Goal: Communication & Community: Answer question/provide support

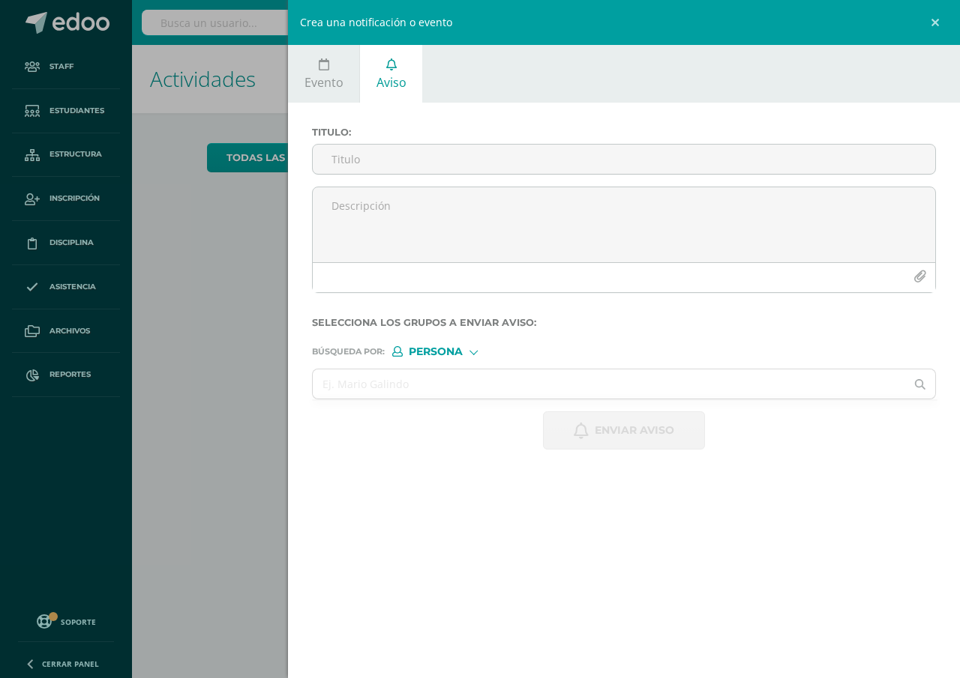
click at [172, 335] on div "Crea una notificación o evento Evento Aviso 2025-10-11 October, 2025 Mo Tu We T…" at bounding box center [480, 339] width 960 height 678
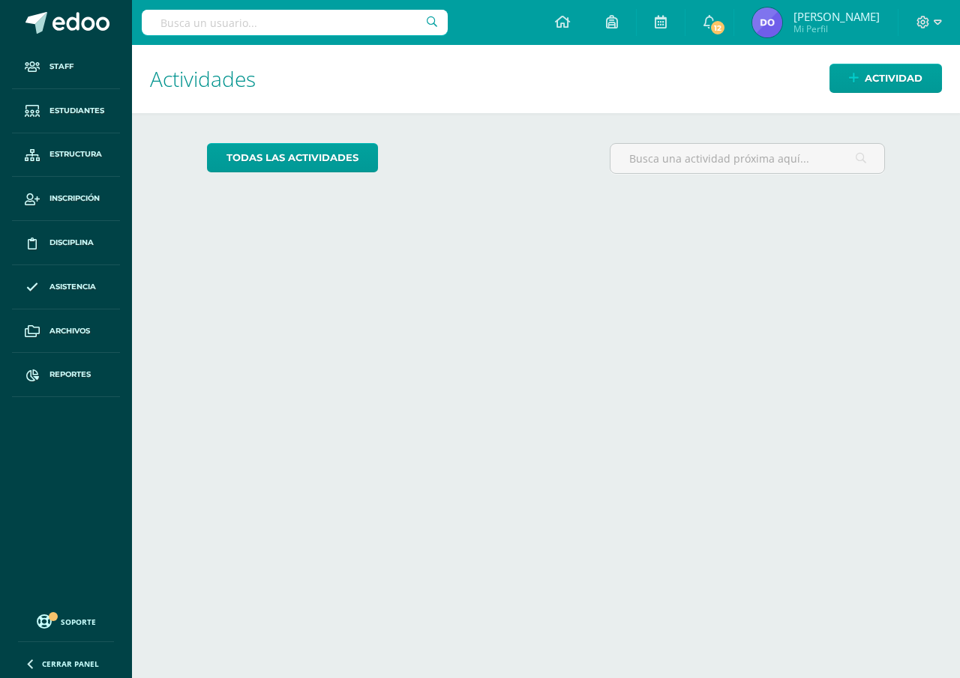
click at [155, 25] on input "text" at bounding box center [295, 22] width 306 height 25
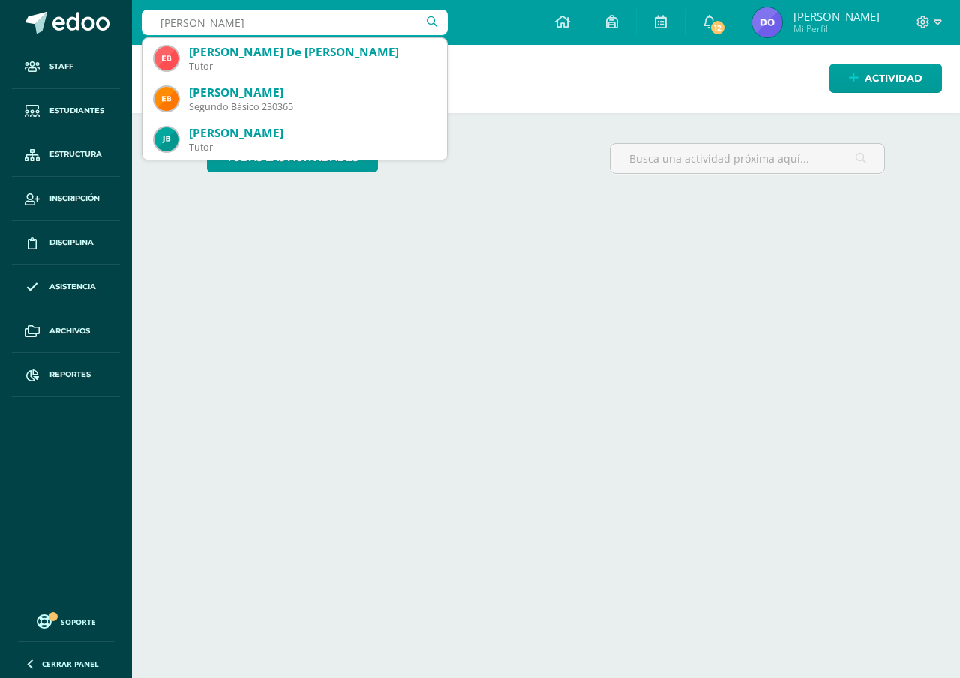
type input "estuardo bran"
click at [253, 262] on div "Actividades Actividad todas las Actividades No tienes actividades Échale un vis…" at bounding box center [546, 361] width 840 height 633
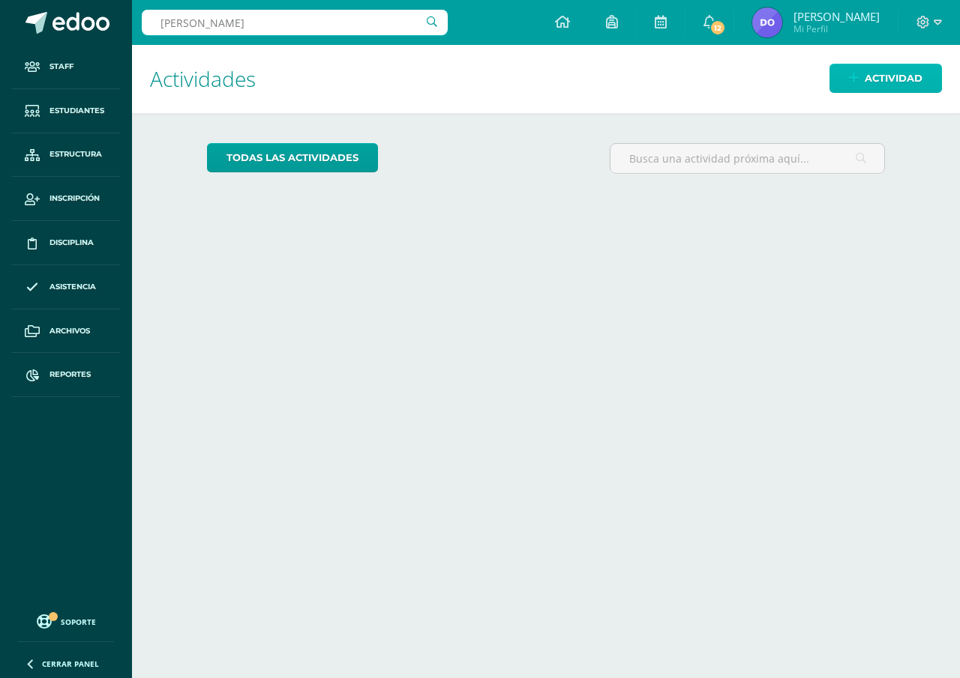
click at [865, 83] on span "Actividad" at bounding box center [893, 78] width 58 height 28
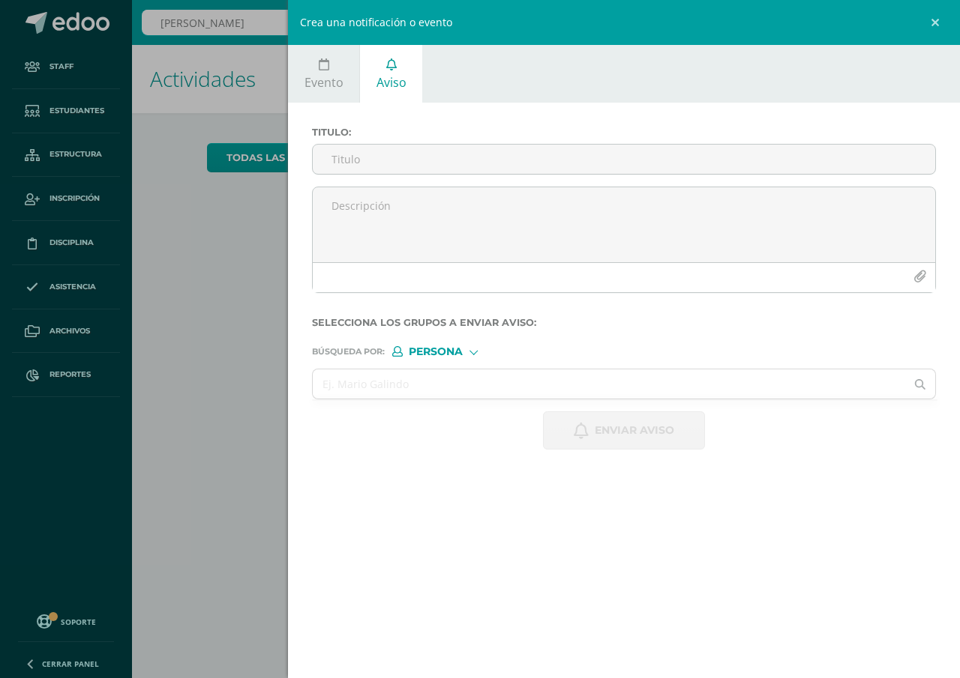
click at [384, 79] on span "Aviso" at bounding box center [391, 82] width 30 height 16
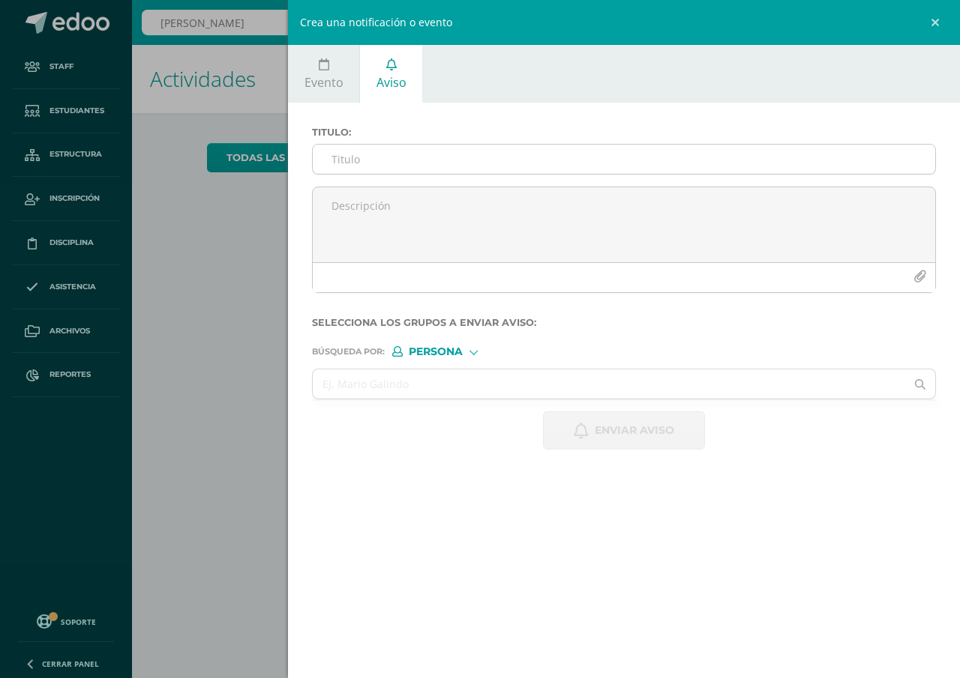
click at [322, 159] on input "Titulo :" at bounding box center [624, 159] width 622 height 29
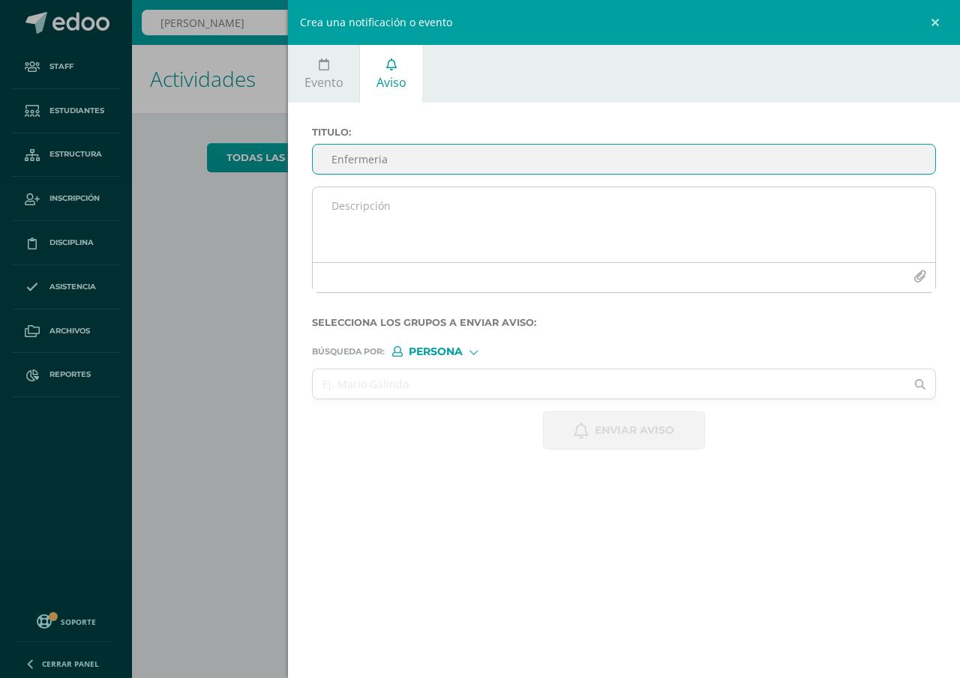
type input "Enfermeria"
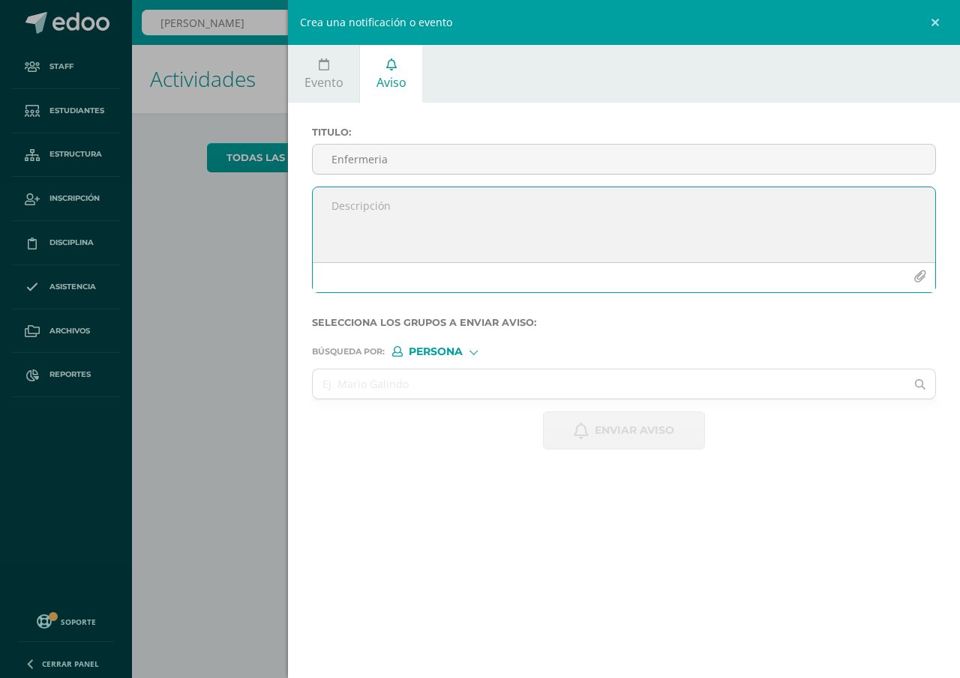
click at [329, 205] on textarea at bounding box center [624, 224] width 622 height 75
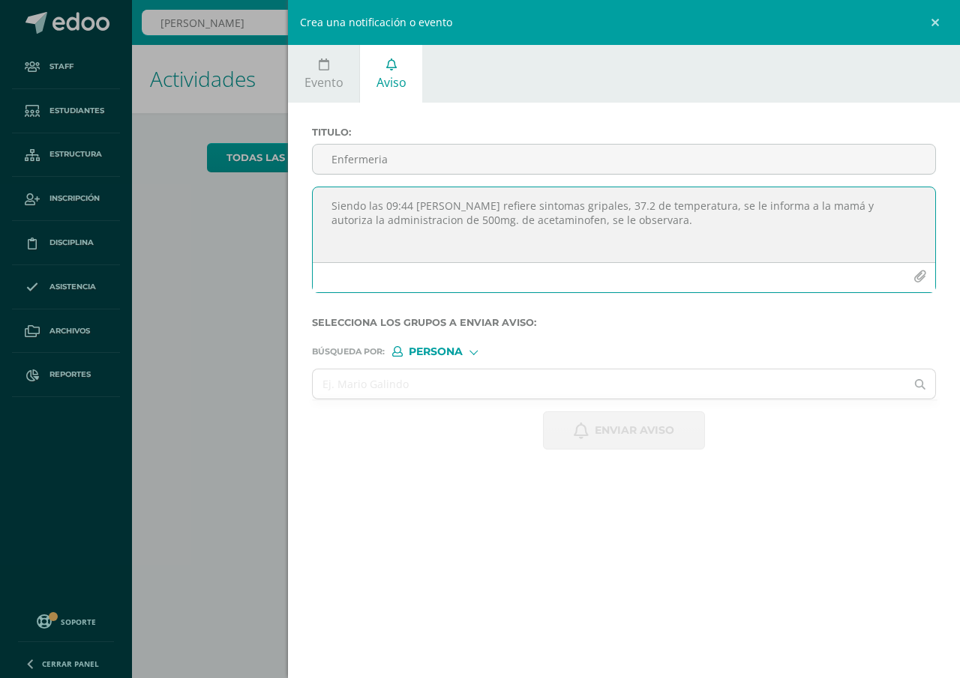
type textarea "Siendo las 09:44 Estuardo Bran Sanches refiere sintomas gripales, 37.2 de tempe…"
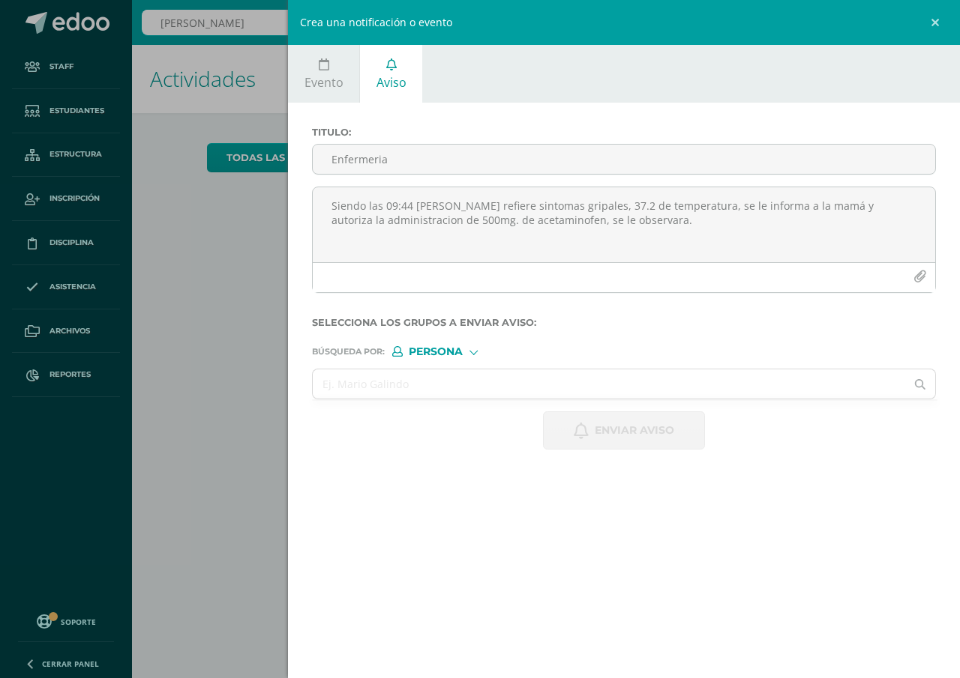
click at [431, 353] on span "Persona" at bounding box center [436, 352] width 54 height 8
click at [436, 389] on span "Persona" at bounding box center [454, 391] width 54 height 8
click at [329, 381] on input "text" at bounding box center [609, 384] width 592 height 29
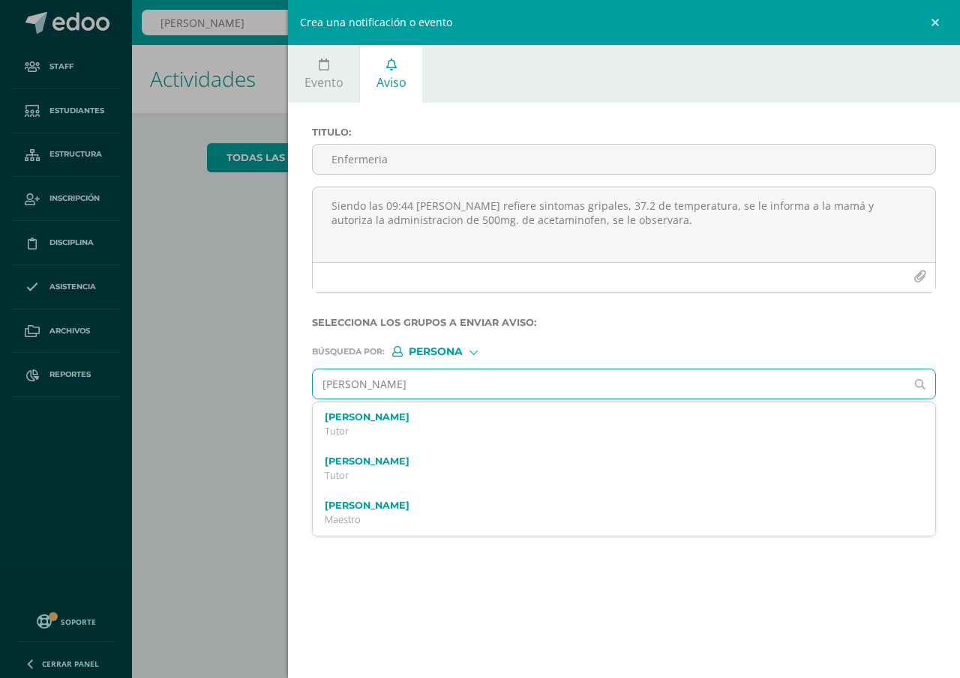
type input "rosana gomez"
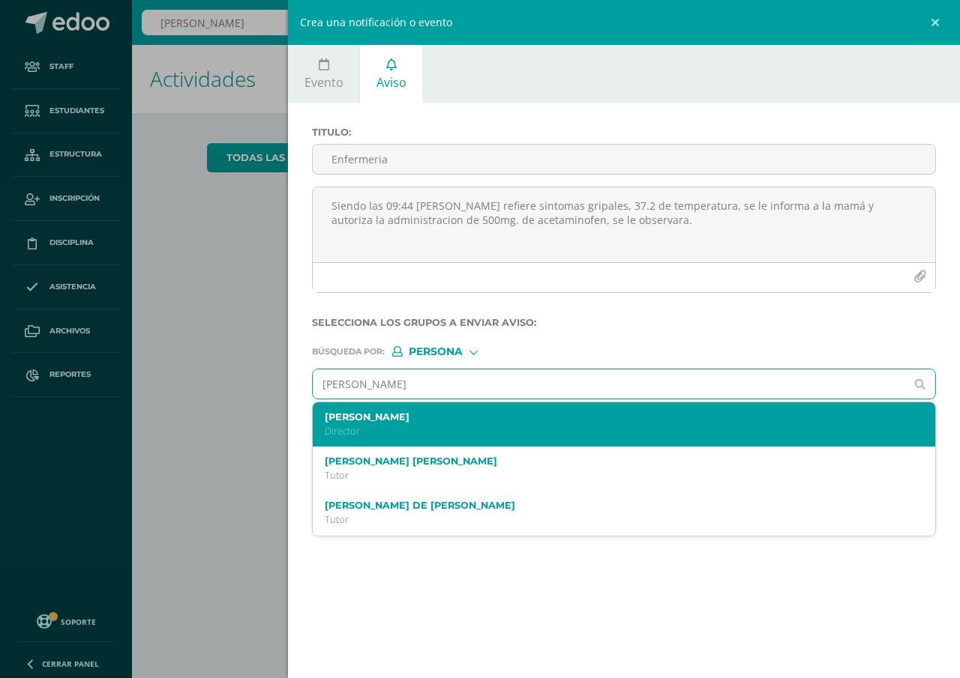
click at [364, 430] on p "Director" at bounding box center [610, 431] width 571 height 13
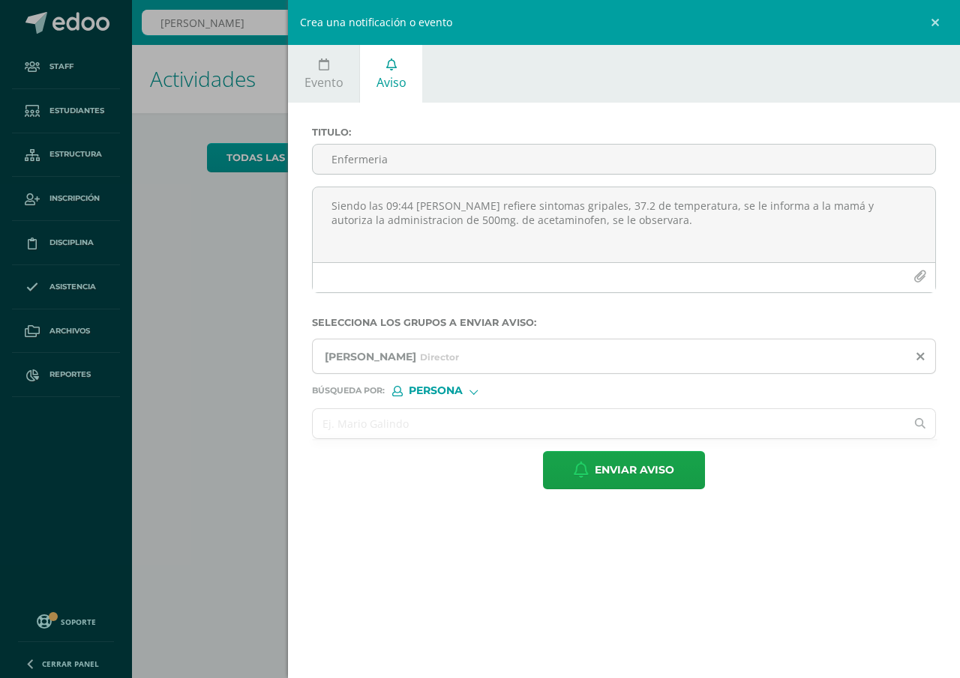
click at [335, 424] on input "text" at bounding box center [609, 423] width 592 height 29
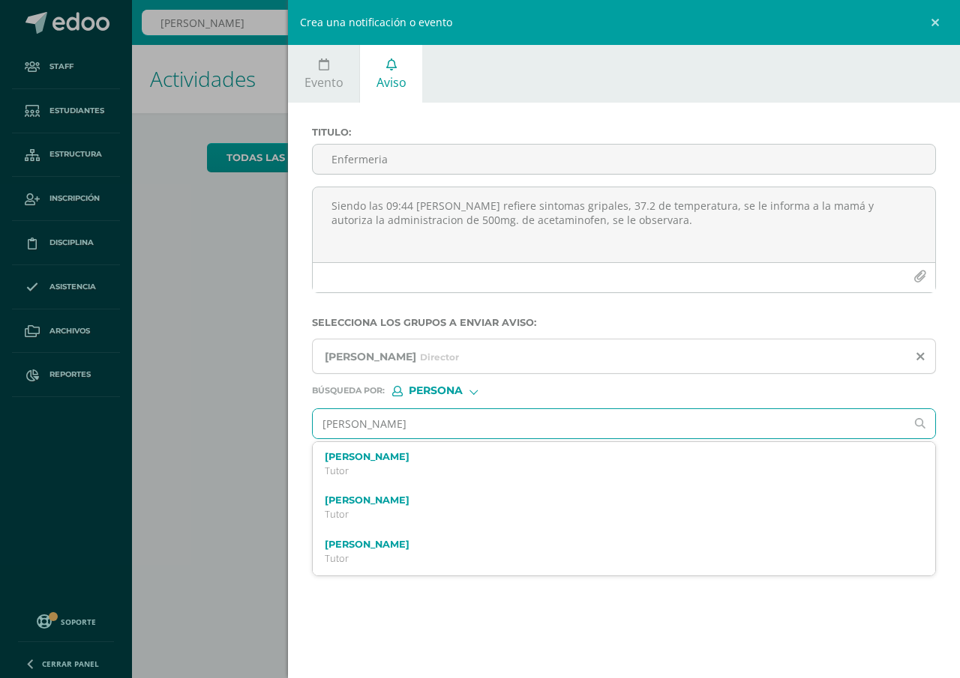
type input "Estuardo bran"
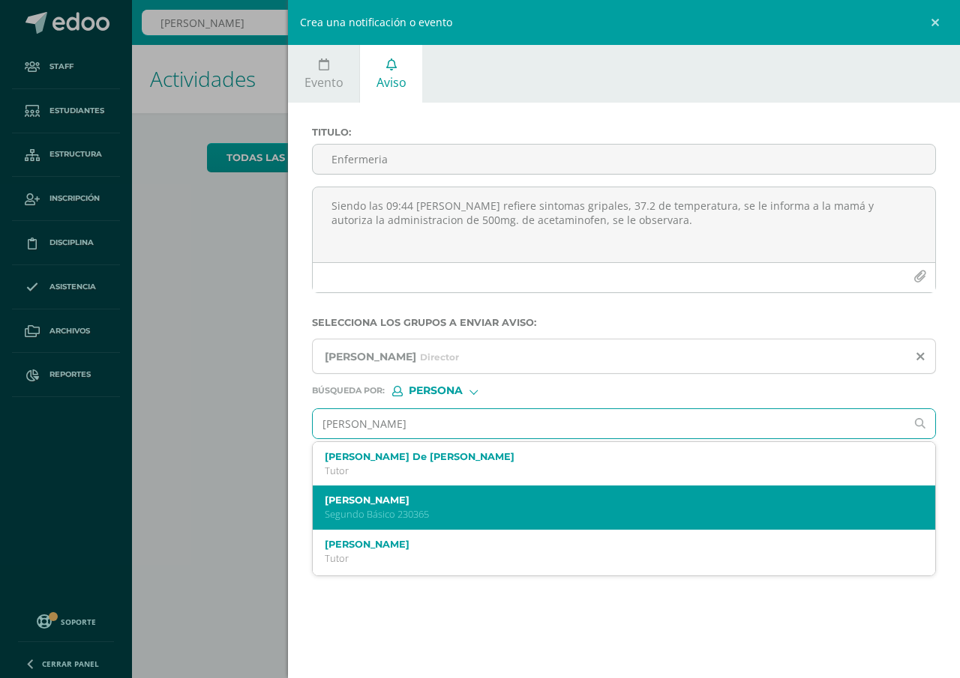
click at [398, 504] on label "Estuardo Agustin Brán Sánchez" at bounding box center [610, 500] width 571 height 11
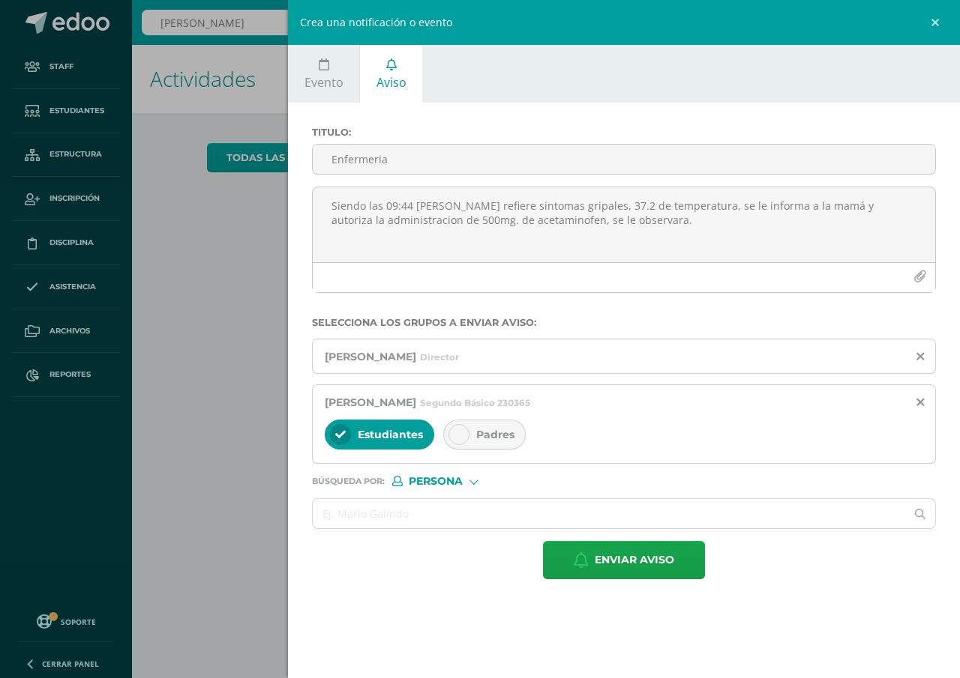
click at [499, 438] on span "Padres" at bounding box center [495, 434] width 38 height 13
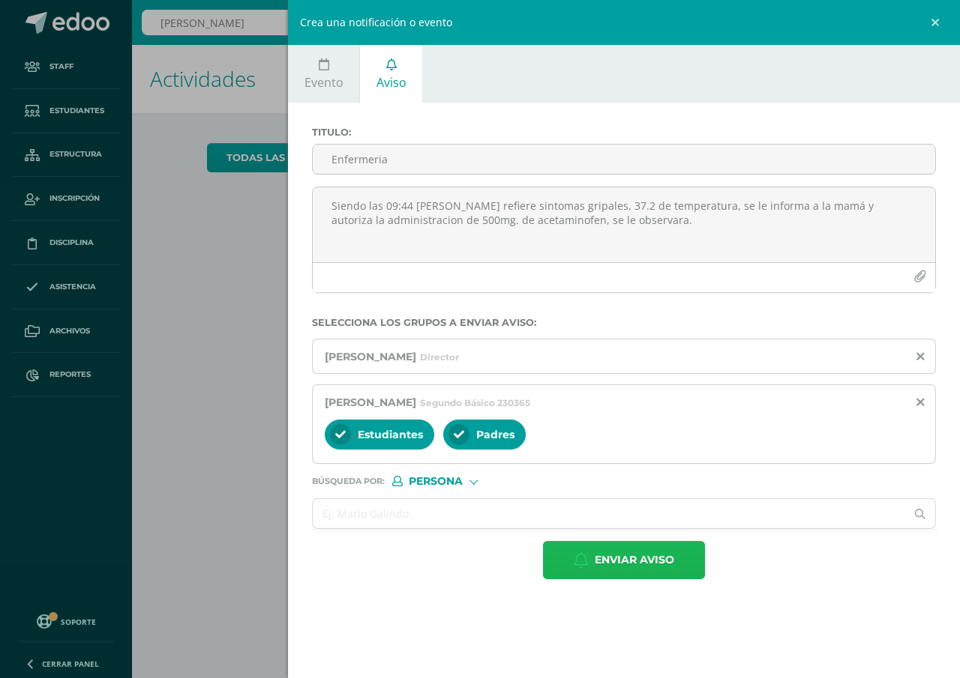
click at [619, 559] on span "Enviar aviso" at bounding box center [633, 560] width 79 height 37
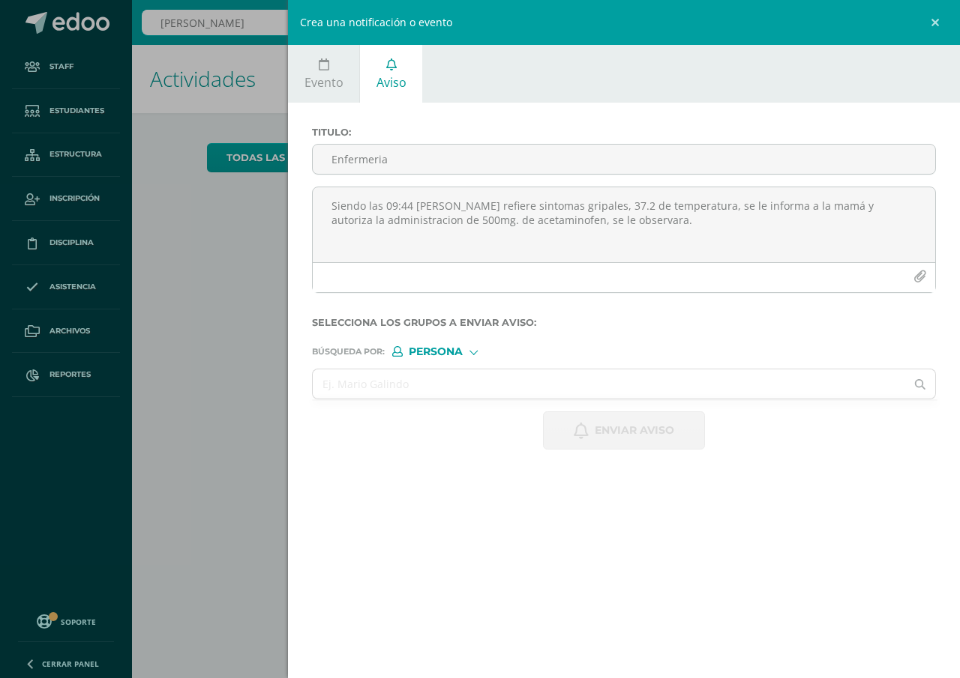
click at [184, 369] on div "Crea una notificación o evento Evento Aviso 2025-10-11 October, 2025 Mo Tu We T…" at bounding box center [480, 339] width 960 height 678
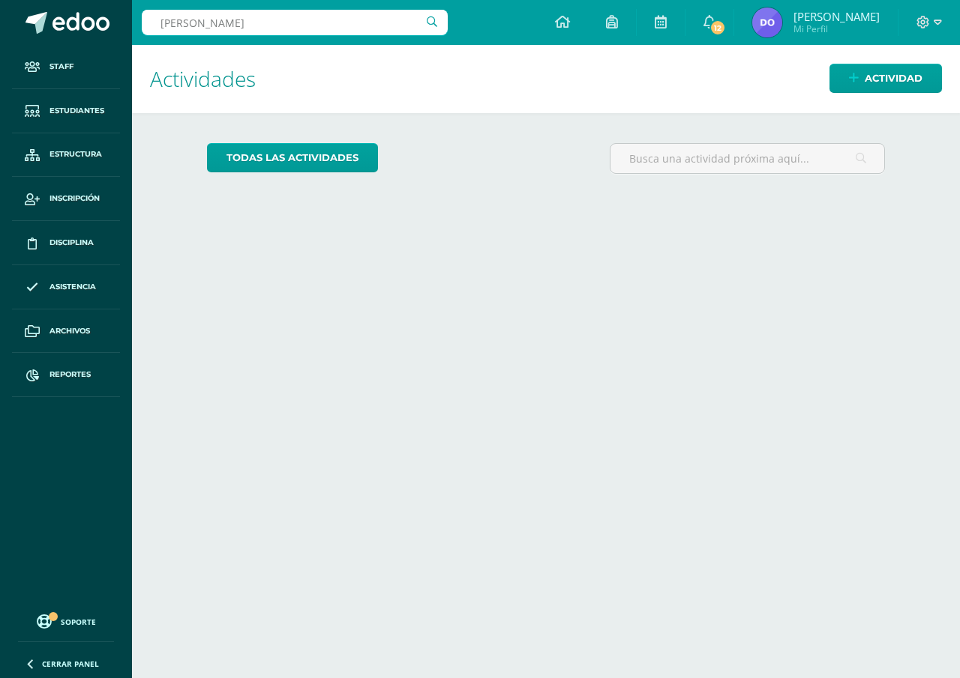
click at [252, 23] on input "estuardo bran" at bounding box center [295, 22] width 306 height 25
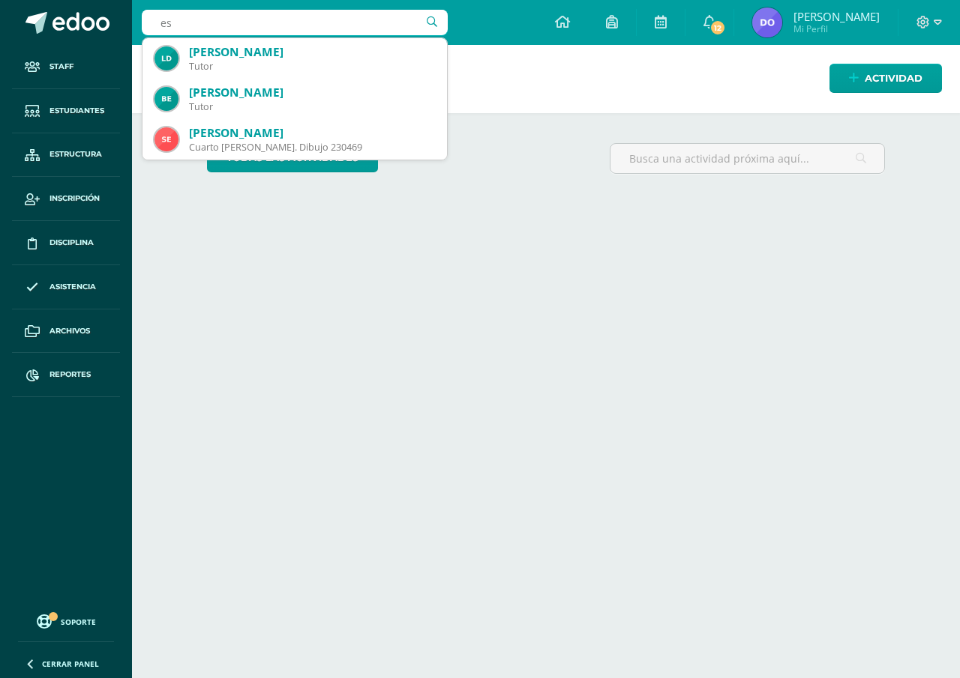
type input "e"
type input "Valentina arias"
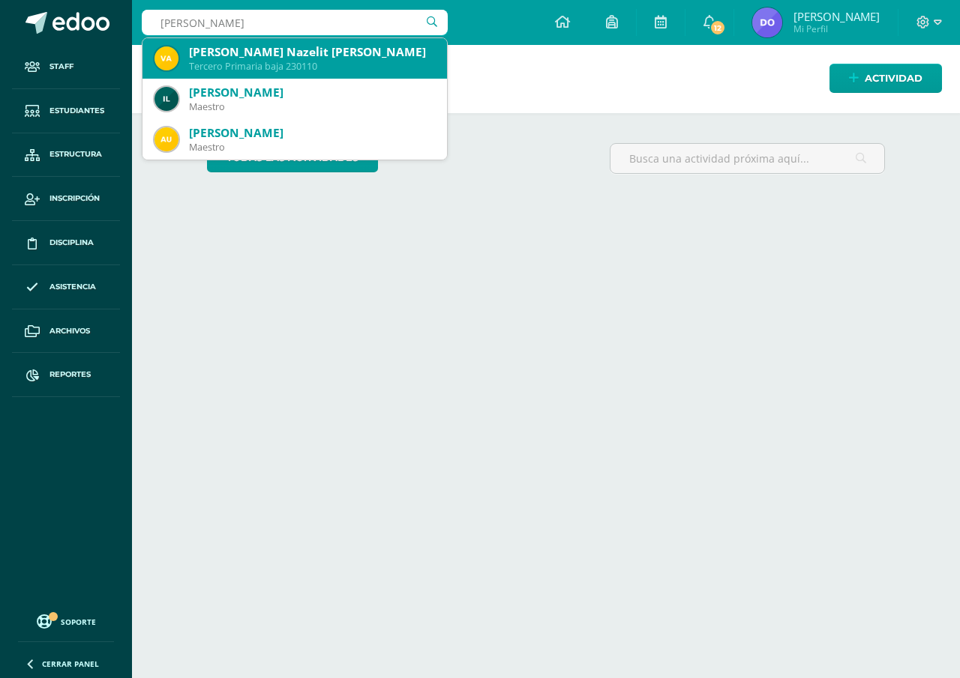
click at [343, 64] on div "Tercero Primaria baja 230110" at bounding box center [312, 66] width 246 height 13
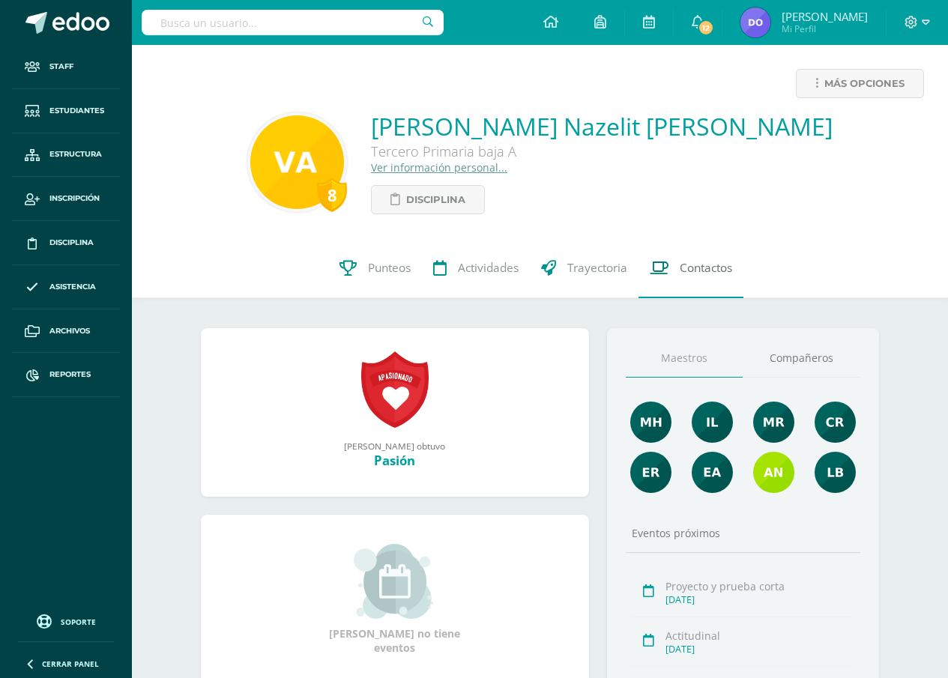
click at [701, 269] on span "Contactos" at bounding box center [706, 268] width 52 height 16
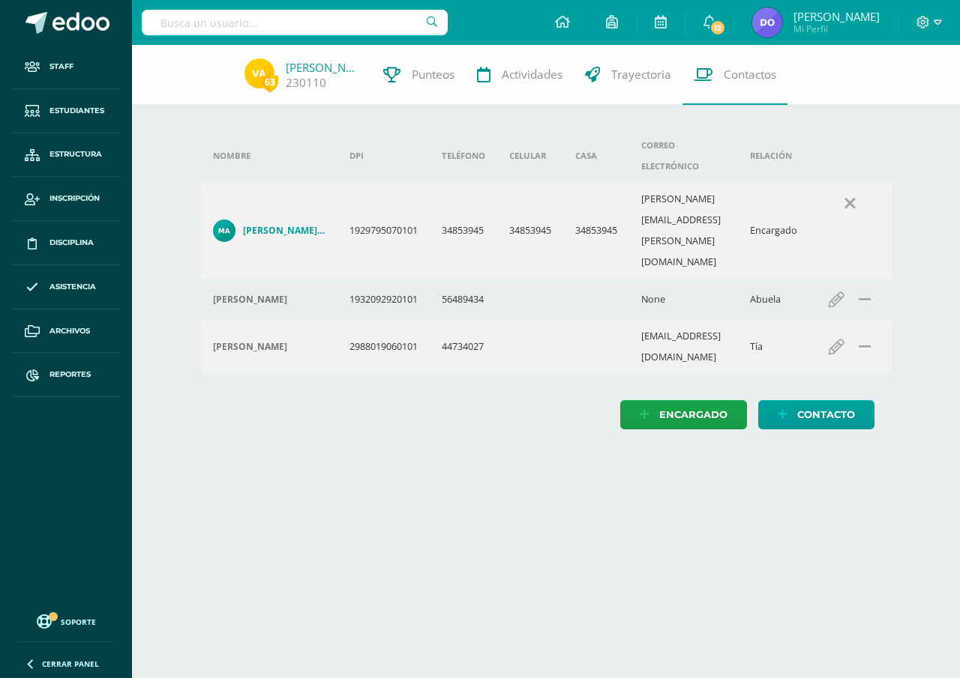
click at [531, 193] on td "34853945" at bounding box center [530, 231] width 66 height 96
click at [154, 21] on input "text" at bounding box center [295, 22] width 306 height 25
click at [169, 22] on input "mia garcia gudiel" at bounding box center [295, 22] width 306 height 25
click at [178, 24] on input "Mia garcia gudiel" at bounding box center [295, 22] width 306 height 25
click at [263, 19] on input "Mia Georgina Izabel garcia gudiel" at bounding box center [295, 22] width 306 height 25
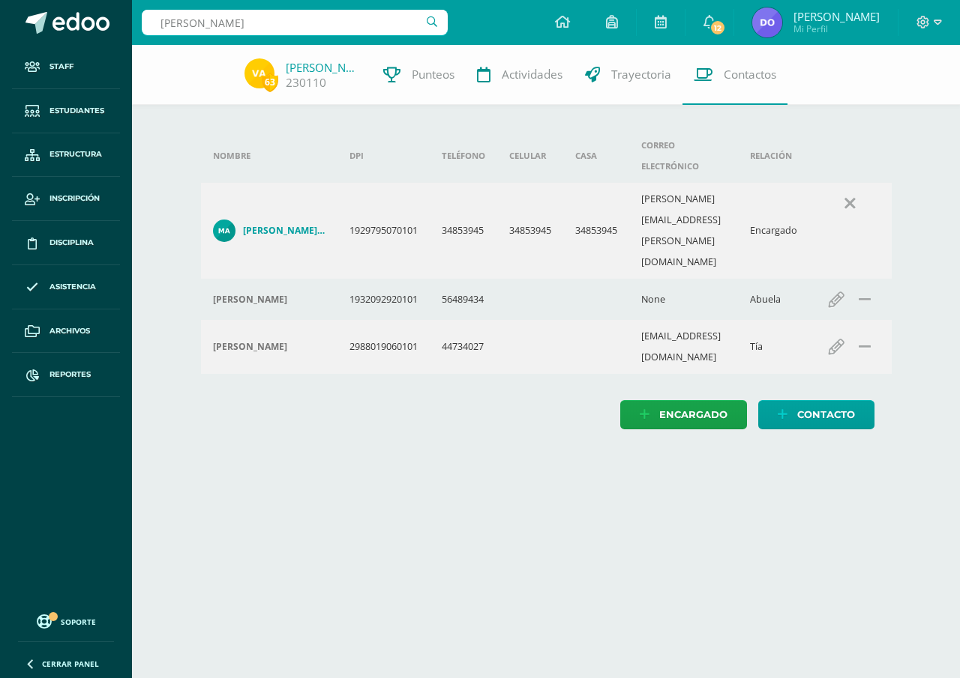
click at [223, 23] on input "Mia Georgina Izabel Garcia gudiel" at bounding box center [295, 22] width 306 height 25
click at [202, 22] on input "Mia Yordinna Izabel Garcia gudiel" at bounding box center [295, 22] width 306 height 25
click at [256, 24] on input "Mia Yoryinna Izabel Garcia gudiel" at bounding box center [295, 22] width 306 height 25
click at [233, 20] on input "Mia Yoryinna Izabella Garcia gudiel" at bounding box center [295, 22] width 306 height 25
click at [431, 22] on input "Mia Yoryinna Isabella Garcia gudiel" at bounding box center [295, 22] width 306 height 25
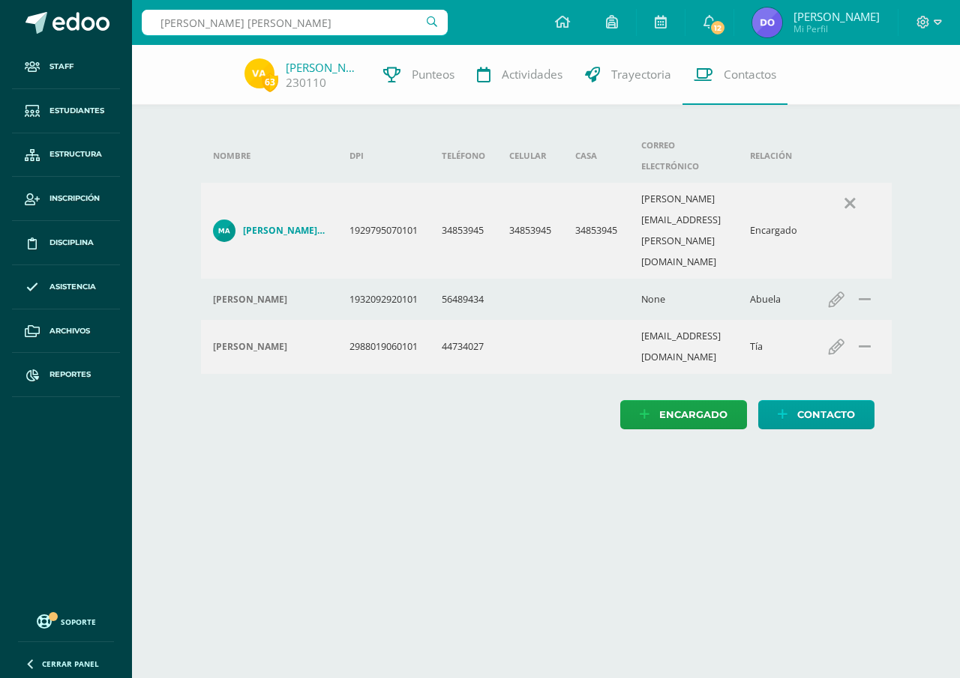
click at [433, 25] on input "Mia Yoryinna Isabella Garcia gudiel" at bounding box center [295, 22] width 306 height 25
click at [305, 19] on input "Mia Yoryinna Isabella Garcia gudiel" at bounding box center [295, 22] width 306 height 25
click at [334, 19] on input "Mia Yoryinna Isabella Garcia gudiel" at bounding box center [295, 22] width 306 height 25
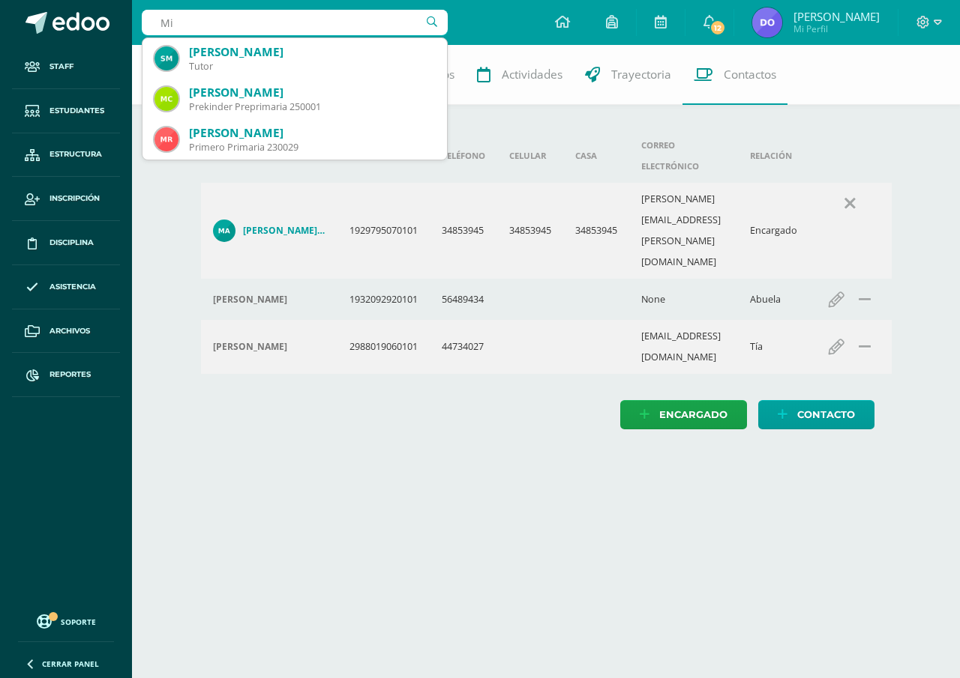
type input "M"
type input "Izabella Garcia"
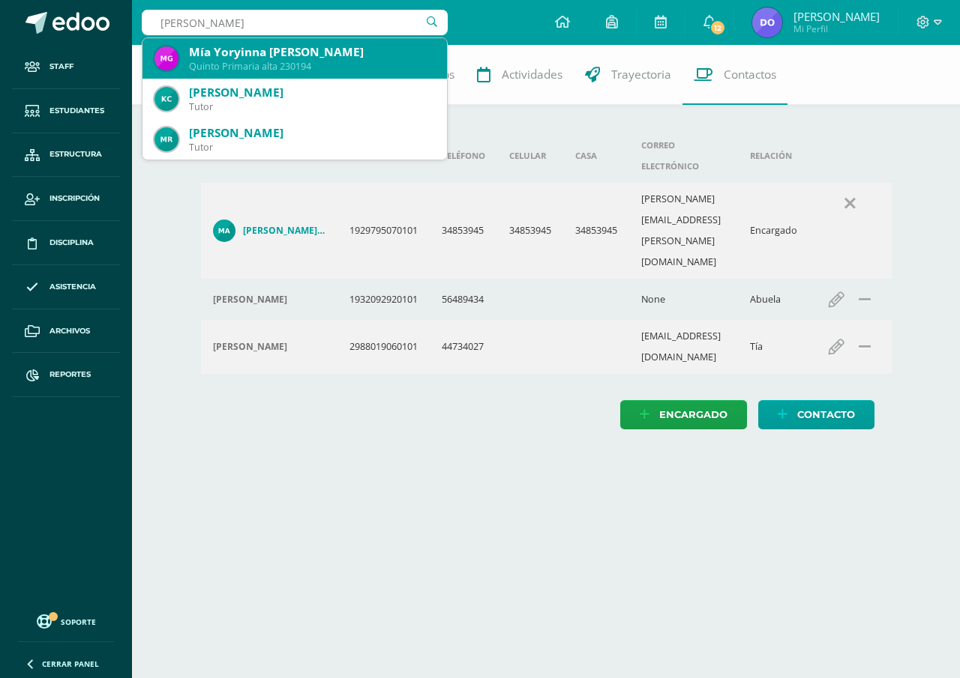
click at [302, 55] on div "Mía Yoryinna [PERSON_NAME]" at bounding box center [312, 52] width 246 height 16
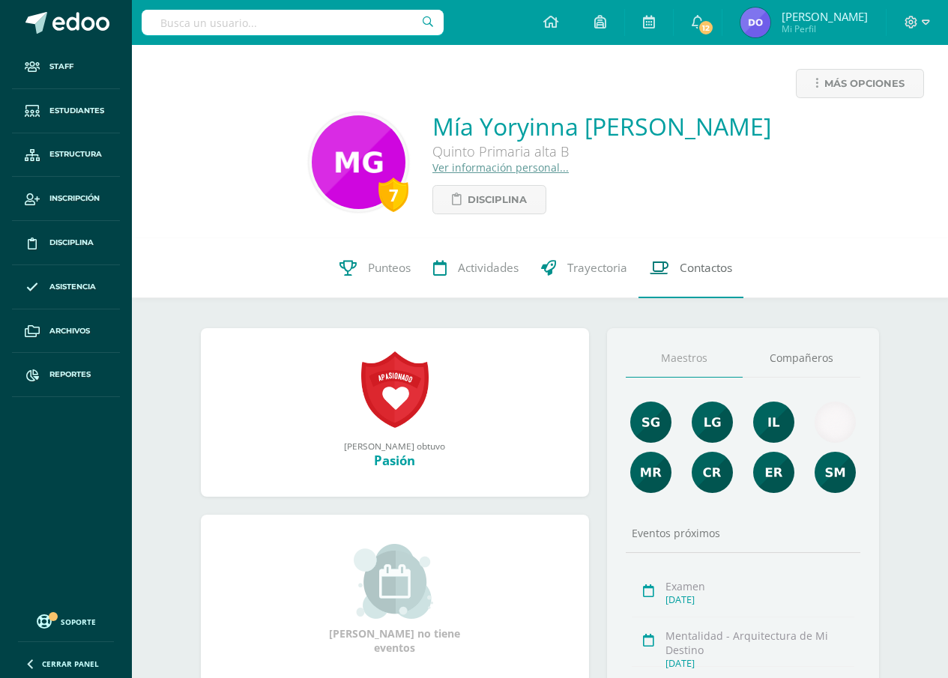
click at [705, 270] on span "Contactos" at bounding box center [706, 268] width 52 height 16
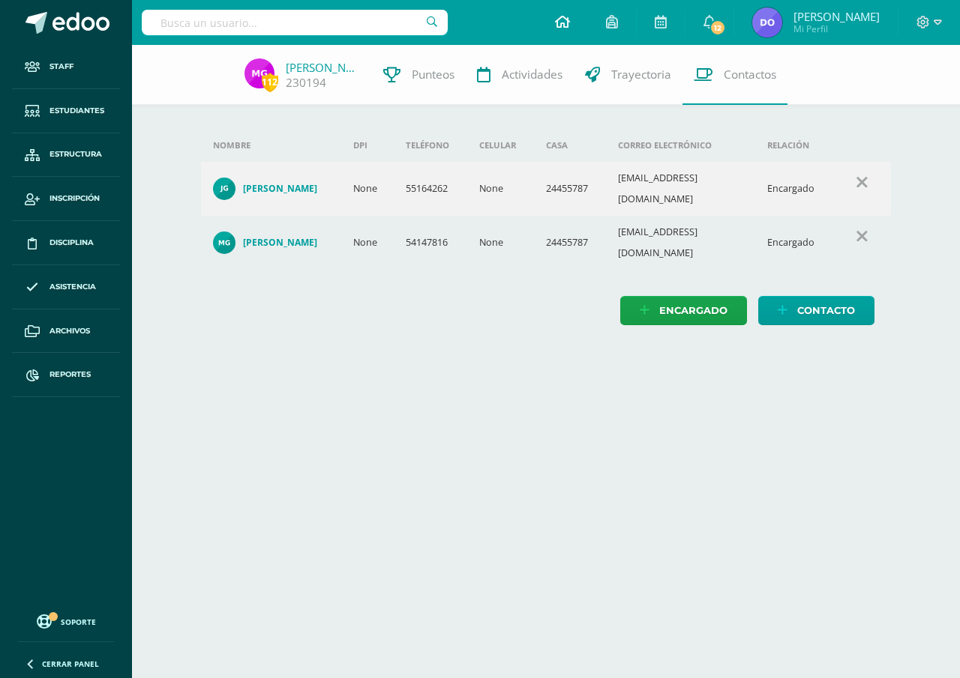
click at [560, 24] on icon at bounding box center [562, 21] width 15 height 13
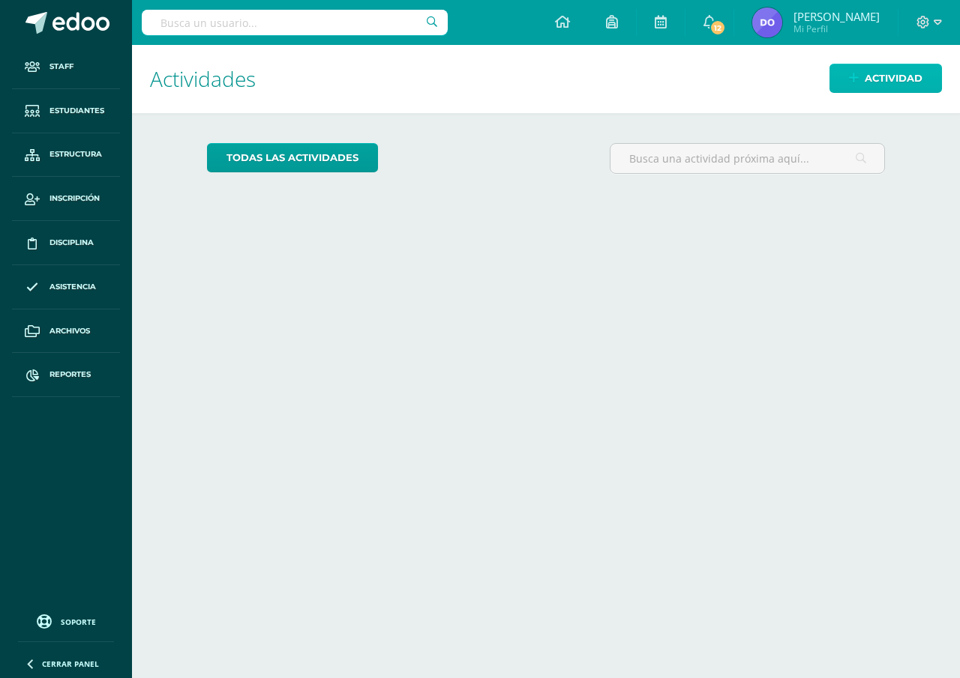
click at [853, 90] on link "Actividad" at bounding box center [885, 78] width 112 height 29
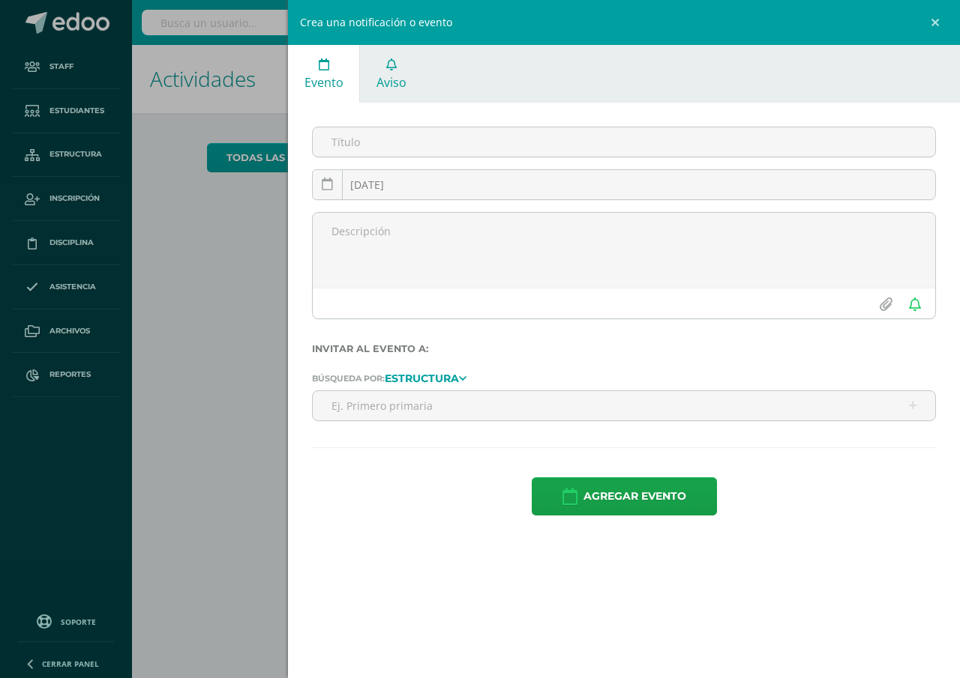
click at [397, 80] on span "Aviso" at bounding box center [391, 82] width 30 height 16
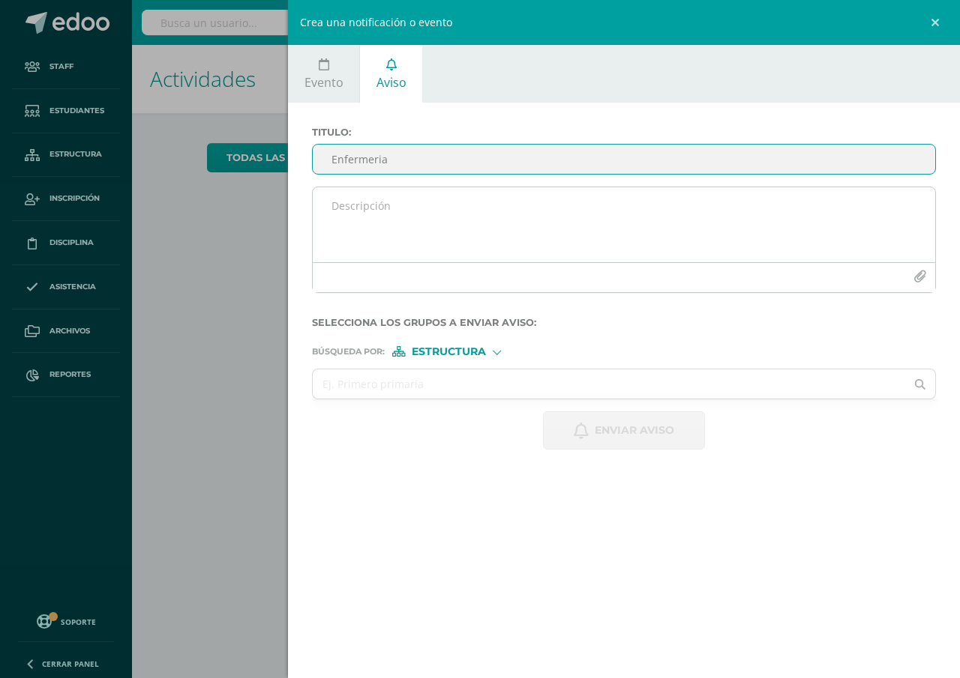
type input "Enfermeria"
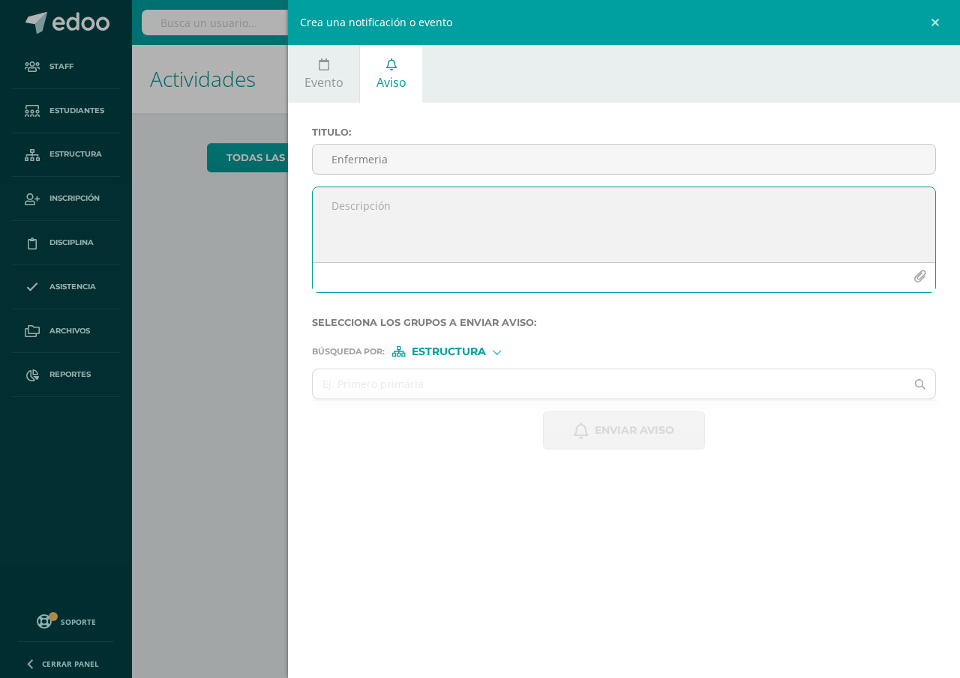
click at [328, 208] on textarea at bounding box center [624, 224] width 622 height 75
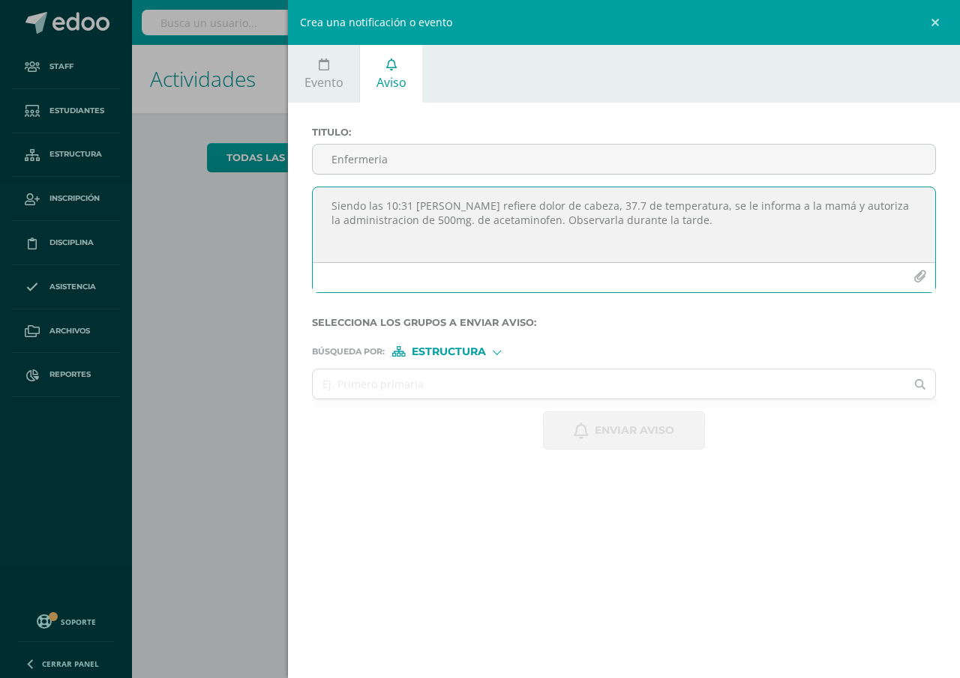
type textarea "Siendo las 10:31 Mia Garcia refiere dolor de cabeza, 37.7 de temperatura, se le…"
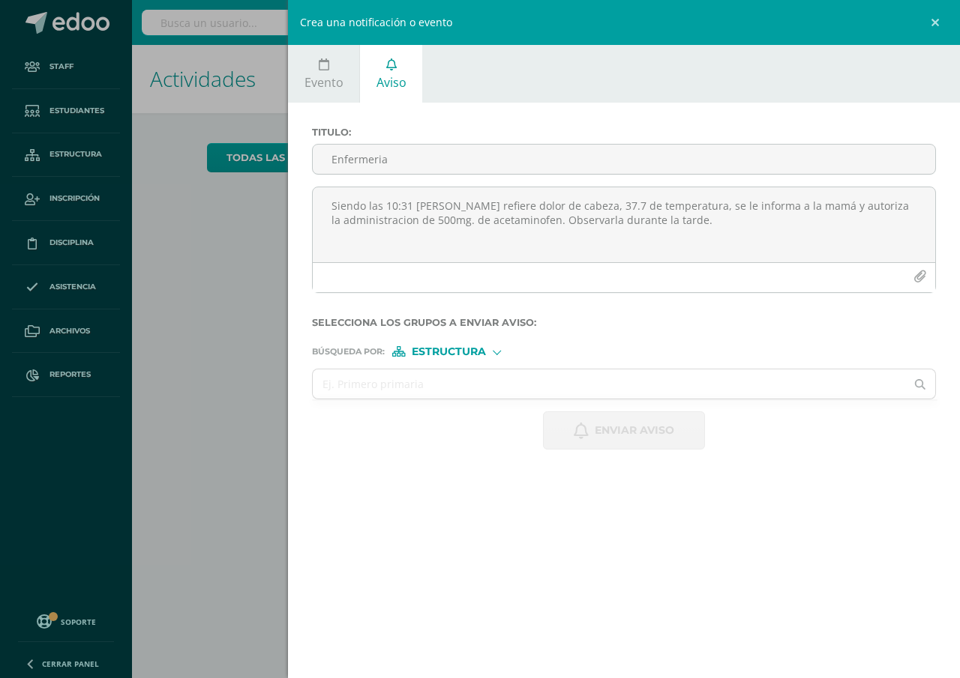
click at [449, 350] on span "Estructura" at bounding box center [449, 352] width 74 height 8
click at [458, 395] on span "Persona" at bounding box center [454, 391] width 54 height 8
click at [338, 384] on input "text" at bounding box center [609, 384] width 592 height 29
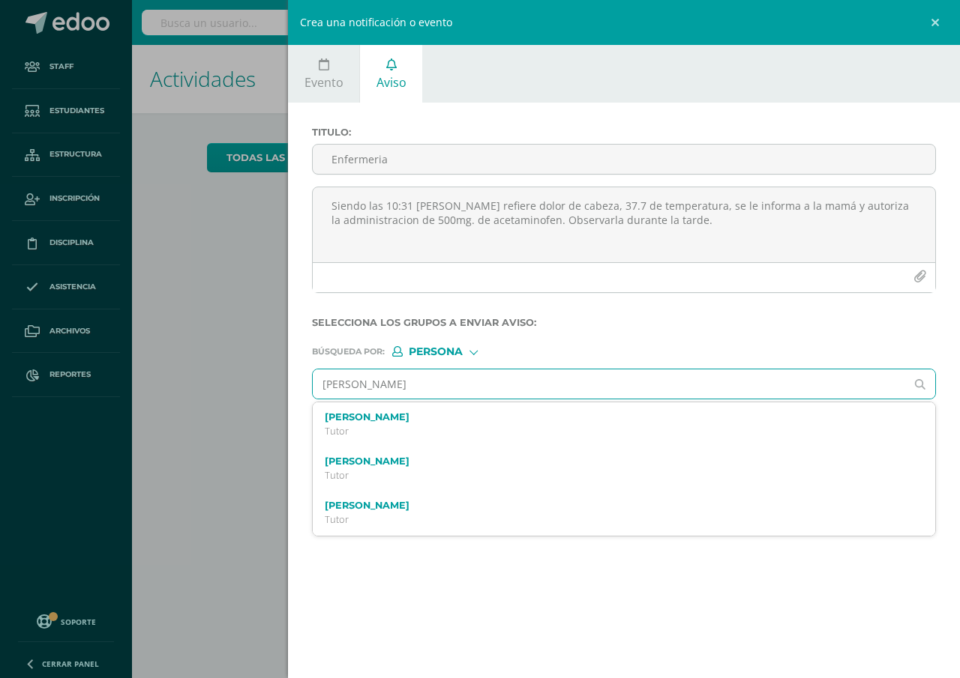
type input "Claudia Rizo"
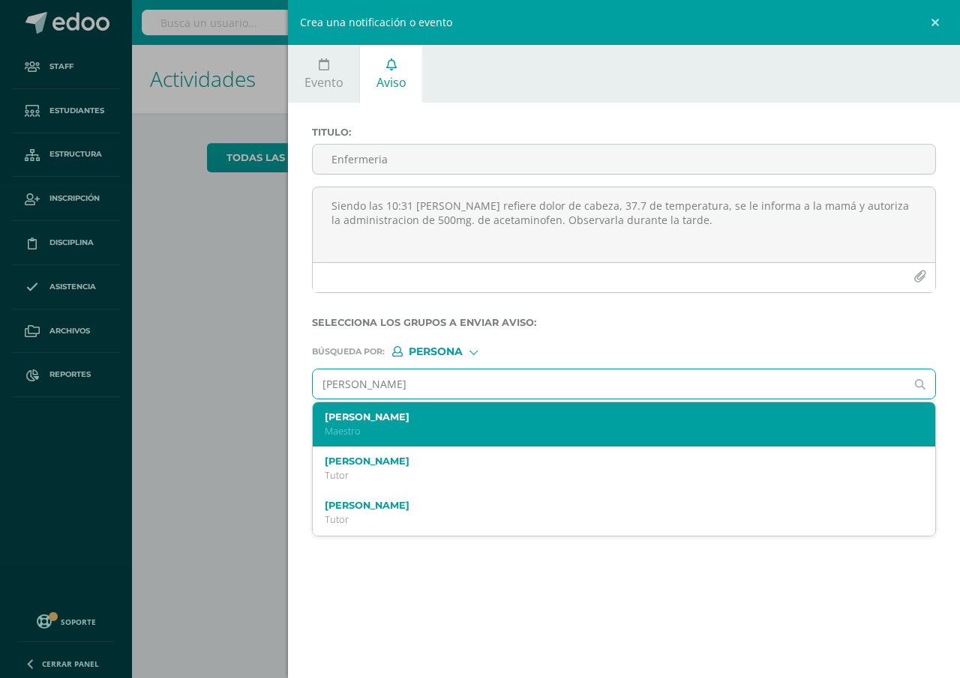
click at [346, 419] on label "Claudia Rizo" at bounding box center [610, 417] width 571 height 11
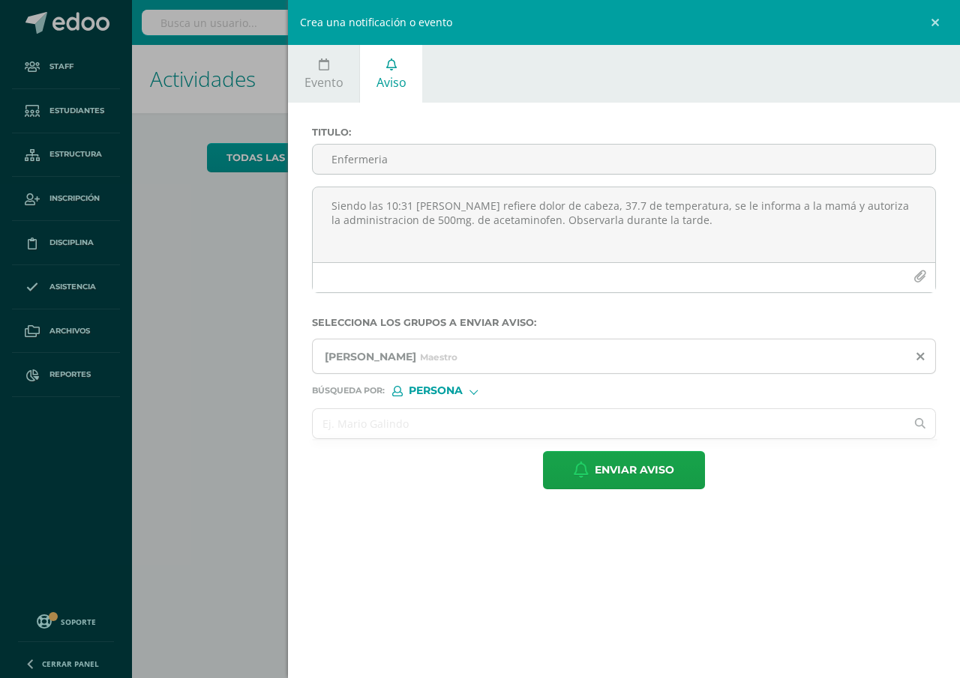
click at [315, 421] on input "text" at bounding box center [609, 423] width 592 height 29
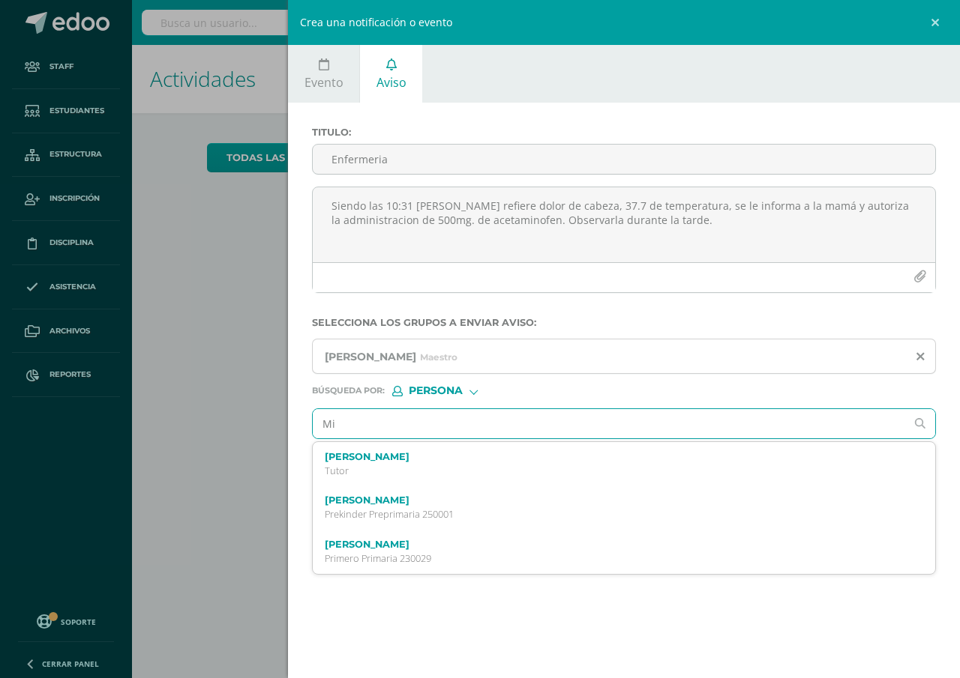
type input "M"
type input "Isabella Garcia"
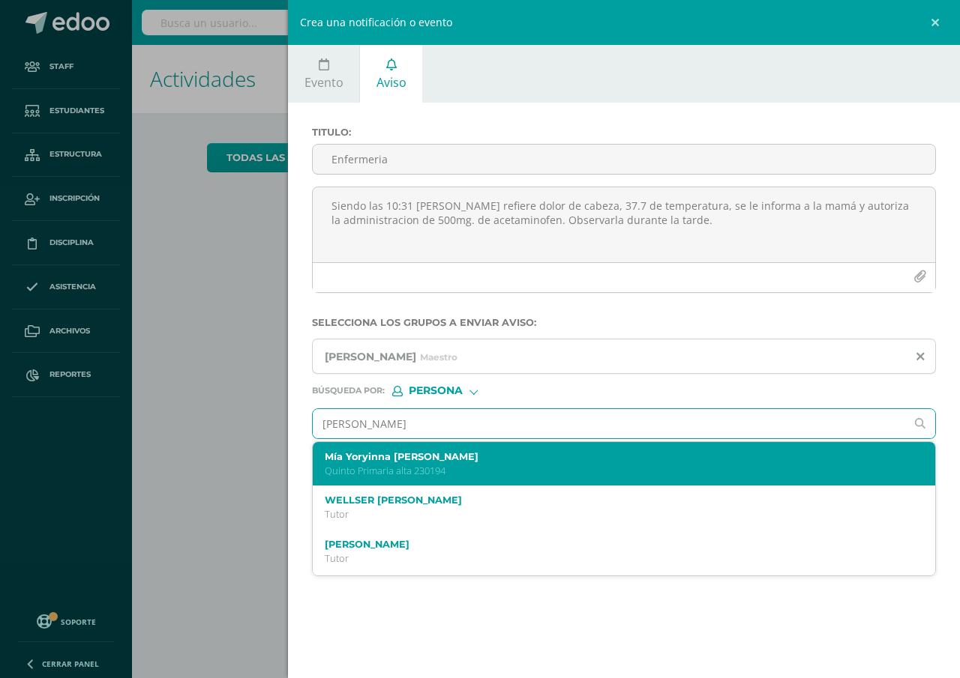
click at [409, 465] on p "Quinto Primaria alta 230194" at bounding box center [610, 471] width 571 height 13
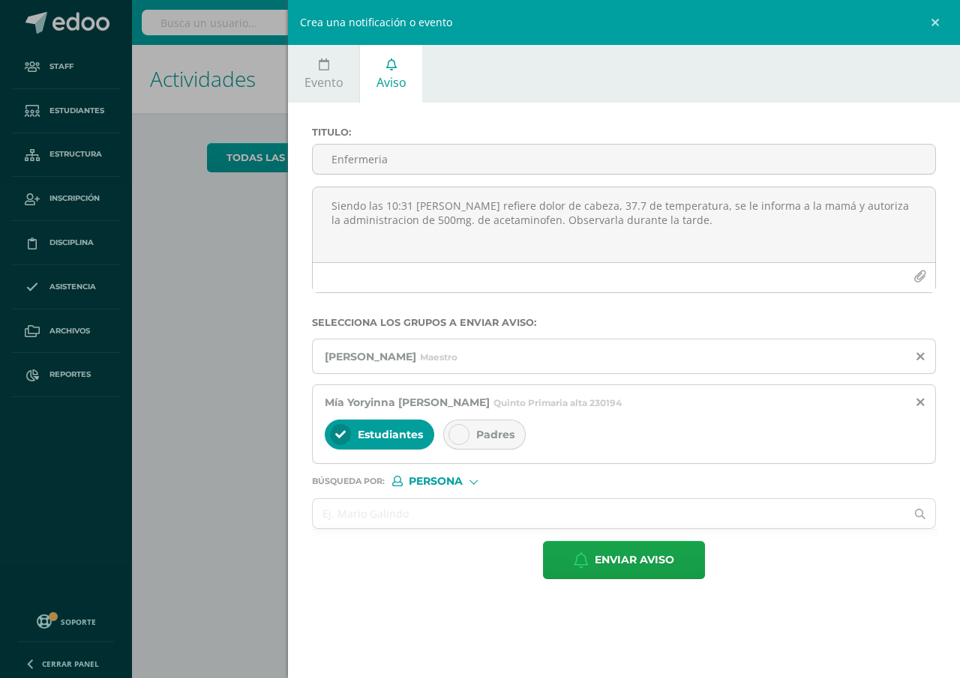
click at [502, 433] on span "Padres" at bounding box center [495, 434] width 38 height 13
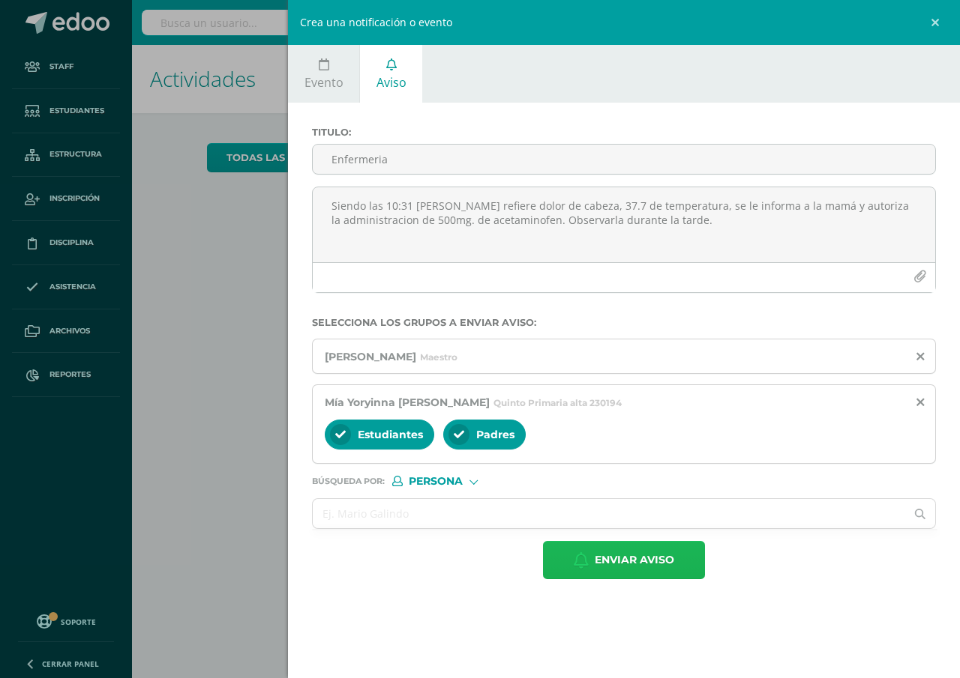
click at [617, 557] on span "Enviar aviso" at bounding box center [633, 560] width 79 height 37
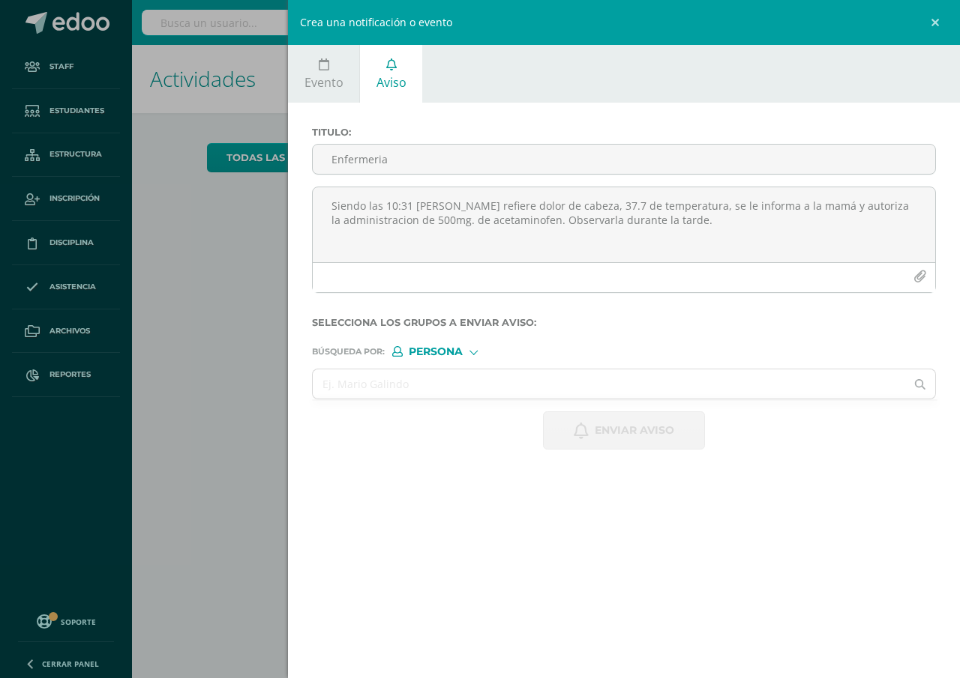
click at [203, 368] on div "Crea una notificación o evento Evento Aviso 2025-10-11 October, 2025 Mo Tu We T…" at bounding box center [480, 339] width 960 height 678
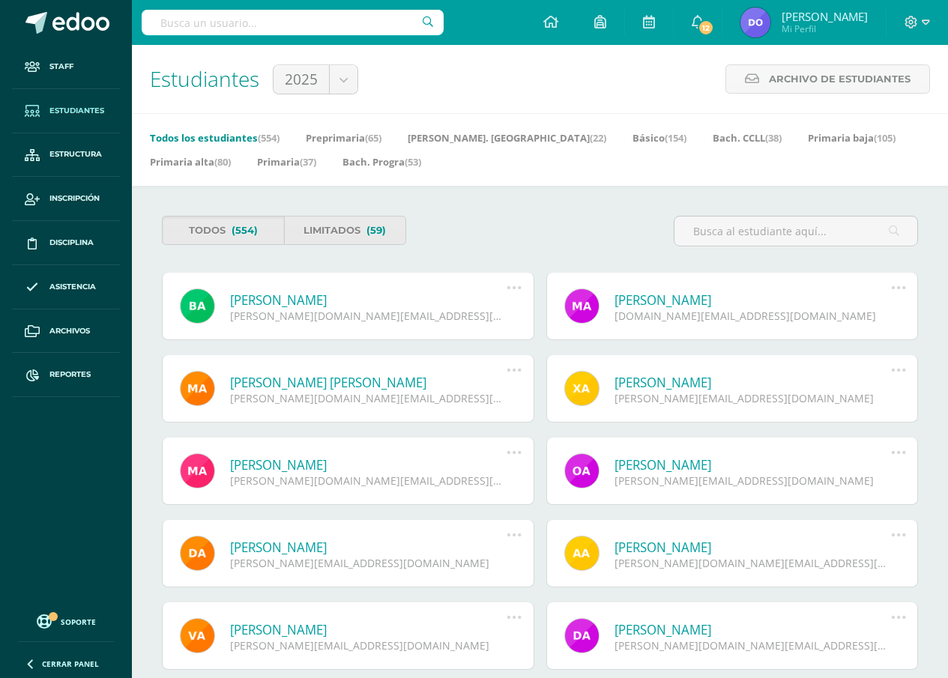
click at [155, 23] on input "text" at bounding box center [293, 22] width 302 height 25
